Goal: Information Seeking & Learning: Understand process/instructions

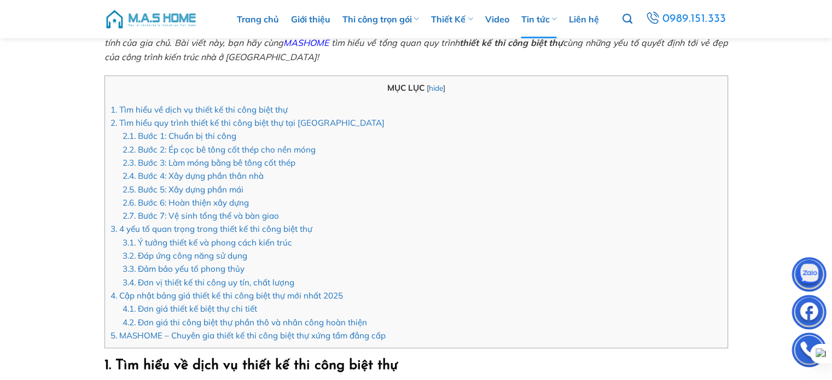
scroll to position [295, 0]
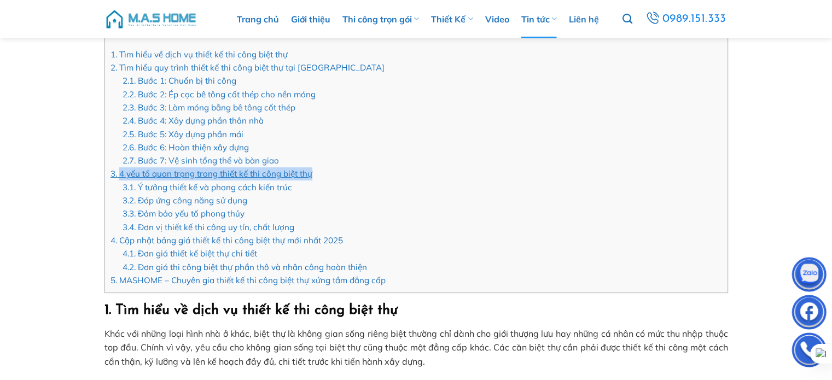
drag, startPoint x: 353, startPoint y: 172, endPoint x: 118, endPoint y: 171, distance: 234.7
click at [118, 171] on li "3. 4 yếu tố quan trọng trong thiết kế thi công biệt thự 3.1. Ý tưởng thiết kế v…" at bounding box center [417, 200] width 612 height 67
copy link "4 yếu tố quan trọng trong thiết kế thi công biệt thự"
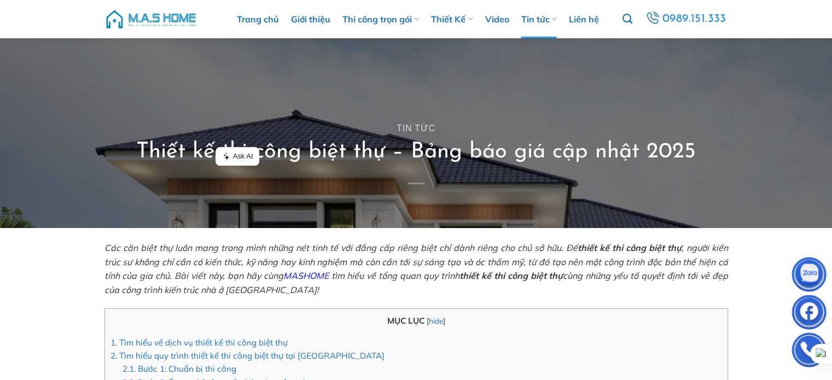
scroll to position [0, 0]
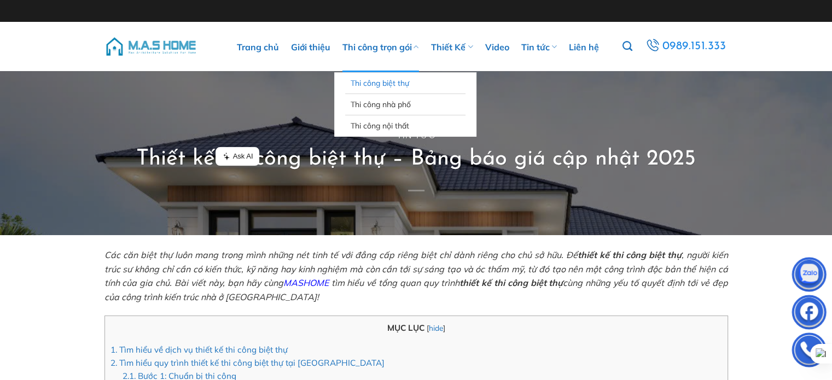
click at [376, 87] on link "Thi công biệt thự" at bounding box center [405, 83] width 109 height 21
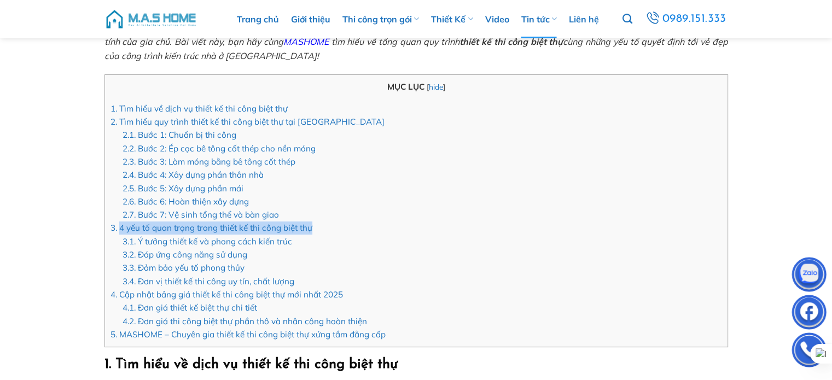
scroll to position [274, 0]
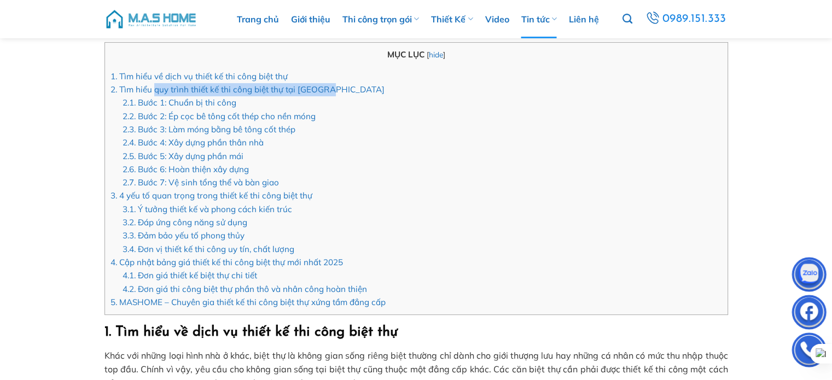
drag, startPoint x: 360, startPoint y: 92, endPoint x: 155, endPoint y: 95, distance: 204.6
click at [155, 95] on li "2. Tìm hiểu quy trình thiết kế thi công biệt thự tại [GEOGRAPHIC_DATA] 2.1. Bướ…" at bounding box center [417, 136] width 612 height 107
copy link "quy trình thiết kế thi công biệt thự tại [GEOGRAPHIC_DATA]"
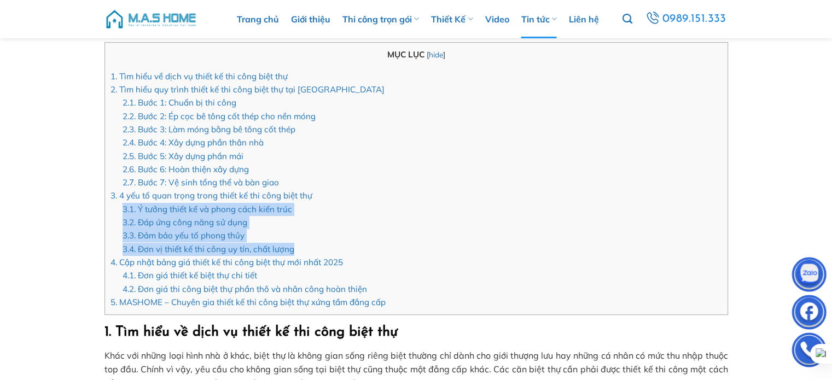
drag, startPoint x: 328, startPoint y: 249, endPoint x: 114, endPoint y: 213, distance: 216.9
click at [114, 213] on li "3. 4 yếu tố quan trọng trong thiết kế thi công biệt thự 3.1. Ý tưởng thiết kế v…" at bounding box center [417, 222] width 612 height 67
copy ul "3.1. Ý tưởng thiết kế và phong cách kiến trúc 3.2. Đáp ứng công năng sử dụng 3.…"
click at [132, 94] on link "2. Tìm hiểu quy trình thiết kế thi công biệt thự tại [GEOGRAPHIC_DATA]" at bounding box center [248, 89] width 274 height 10
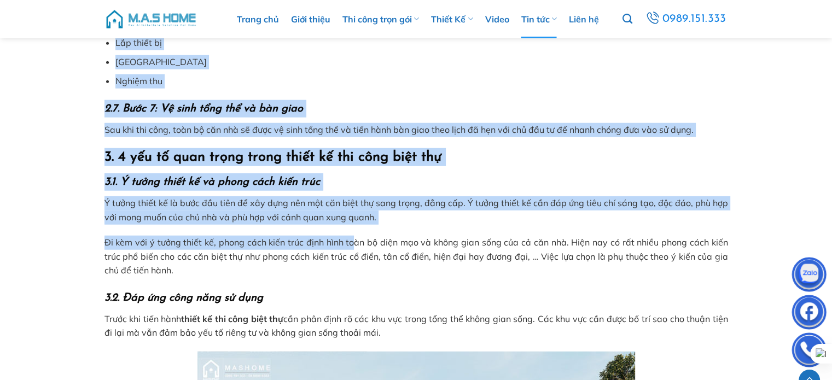
scroll to position [2784, 0]
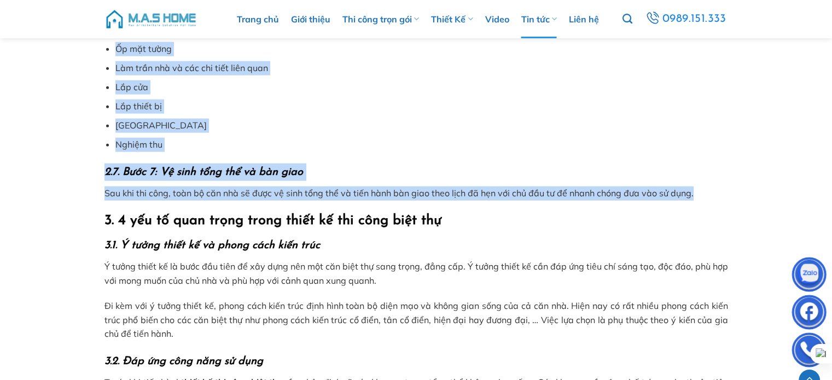
drag, startPoint x: 119, startPoint y: 65, endPoint x: 821, endPoint y: 188, distance: 712.0
copy div "Lor ipsu dol sitam conse ad eli sedd eius tem inc Utlabor Etd mag aliq enim adm…"
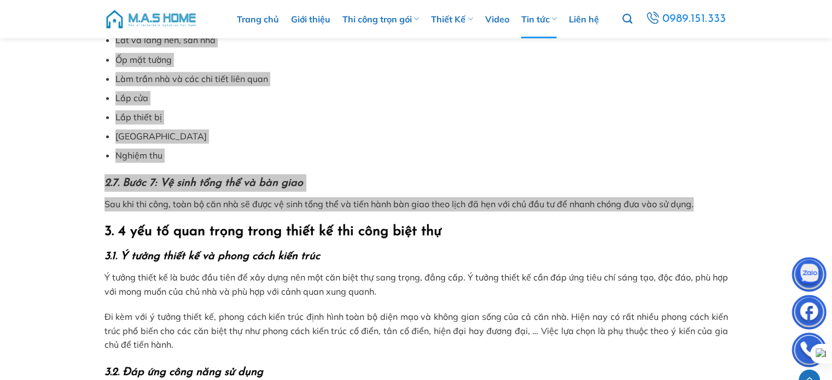
scroll to position [2770, 0]
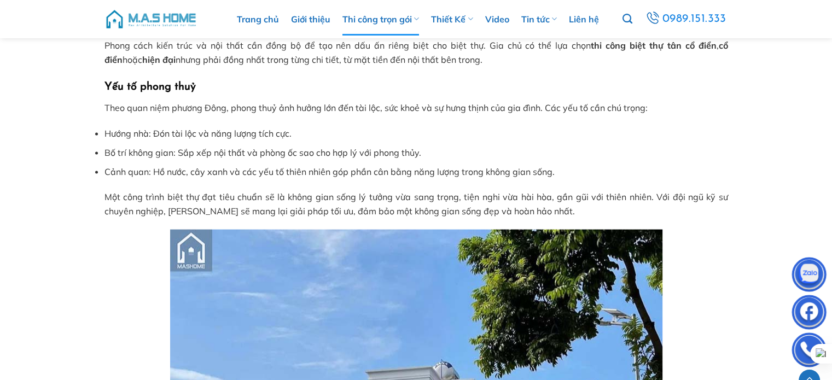
scroll to position [2298, 0]
